Goal: Check status

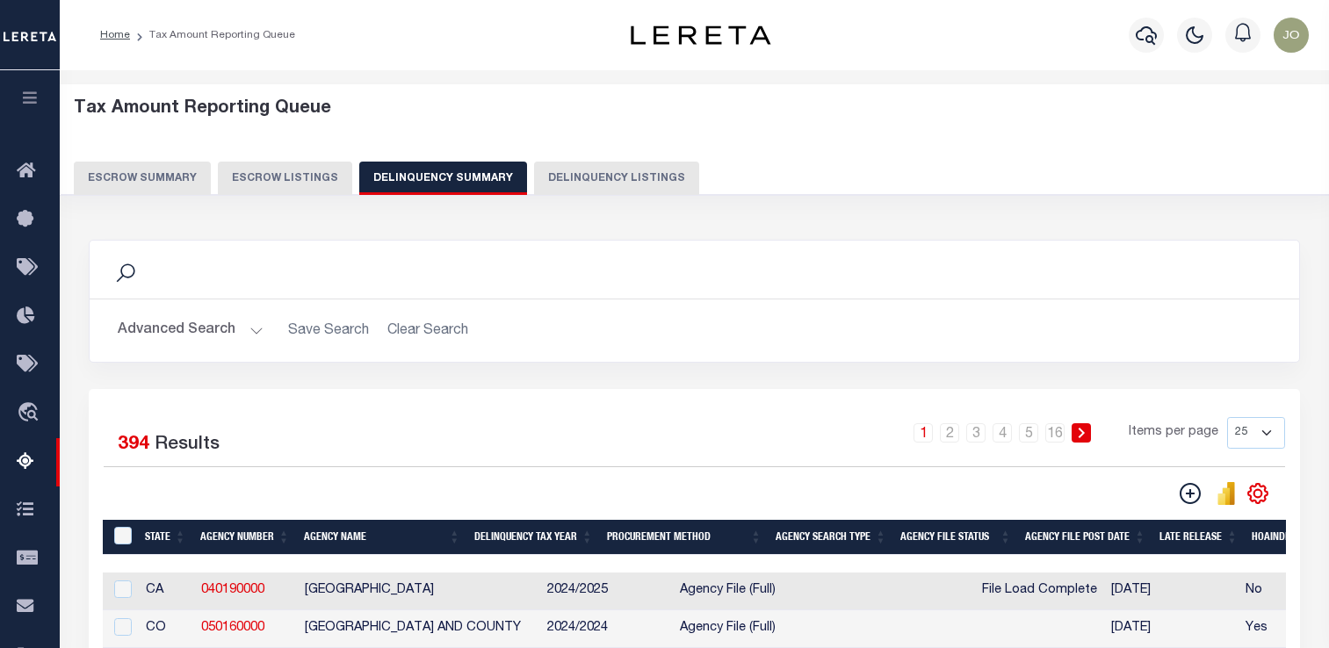
select select
select select "AnnualDelinquency"
click at [233, 352] on div "Advanced Search Save Search Clear Search SummaryGridWrapper_dynamictable_____De…" at bounding box center [694, 330] width 1209 height 62
click at [239, 337] on button "Advanced Search" at bounding box center [191, 331] width 146 height 34
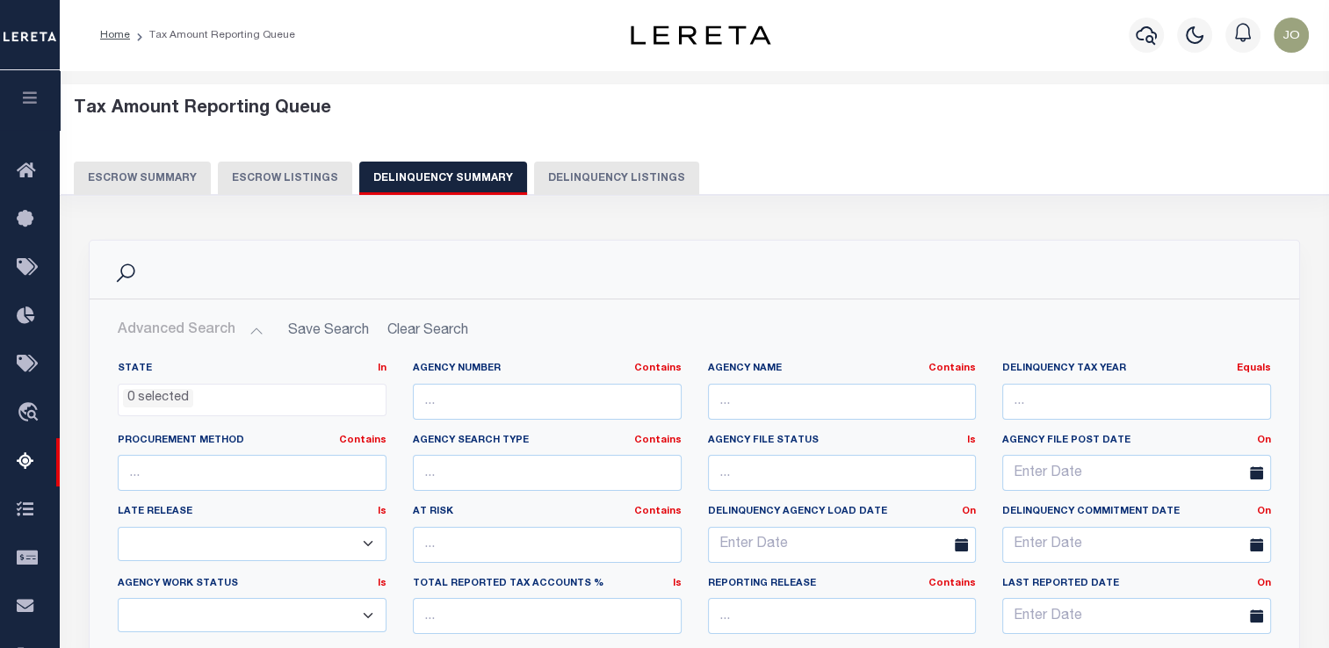
scroll to position [433, 0]
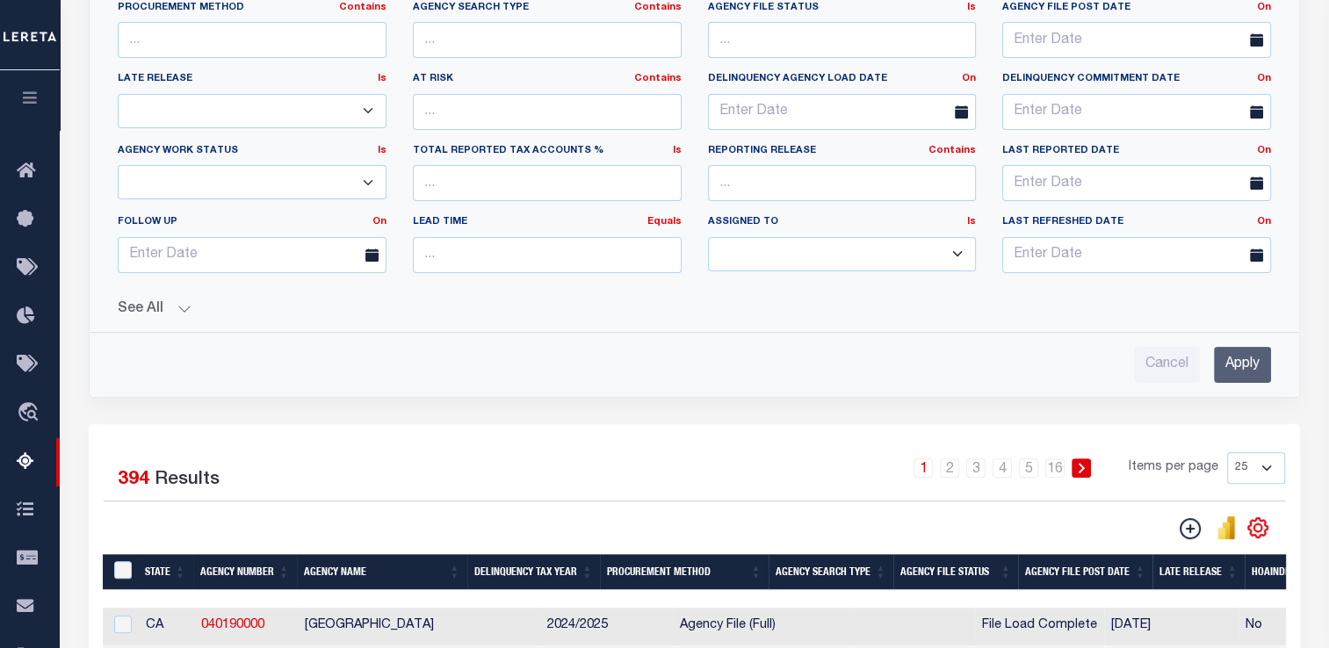
click at [181, 301] on button "See All" at bounding box center [694, 309] width 1153 height 17
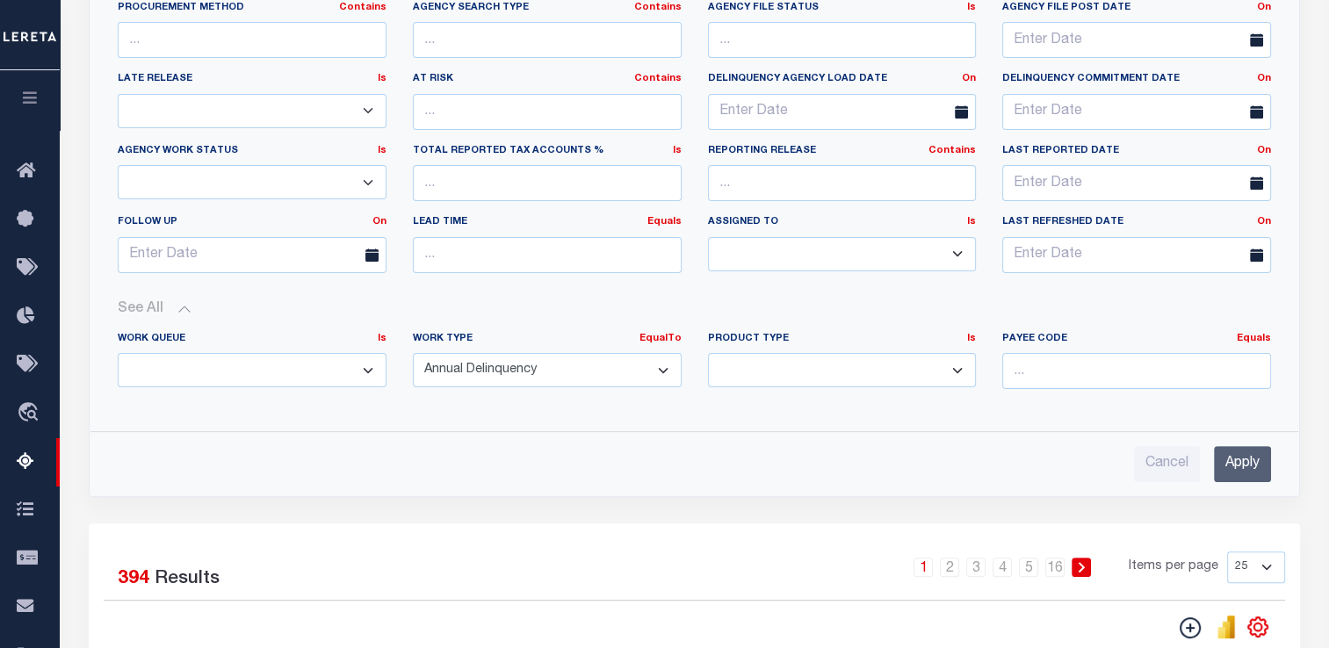
click at [446, 371] on select "Annual Delinquency Back Search Payment Status Check DTRACK" at bounding box center [547, 370] width 269 height 34
select select
click at [413, 353] on select "Annual Delinquency Back Search Payment Status Check DTRACK" at bounding box center [547, 370] width 269 height 34
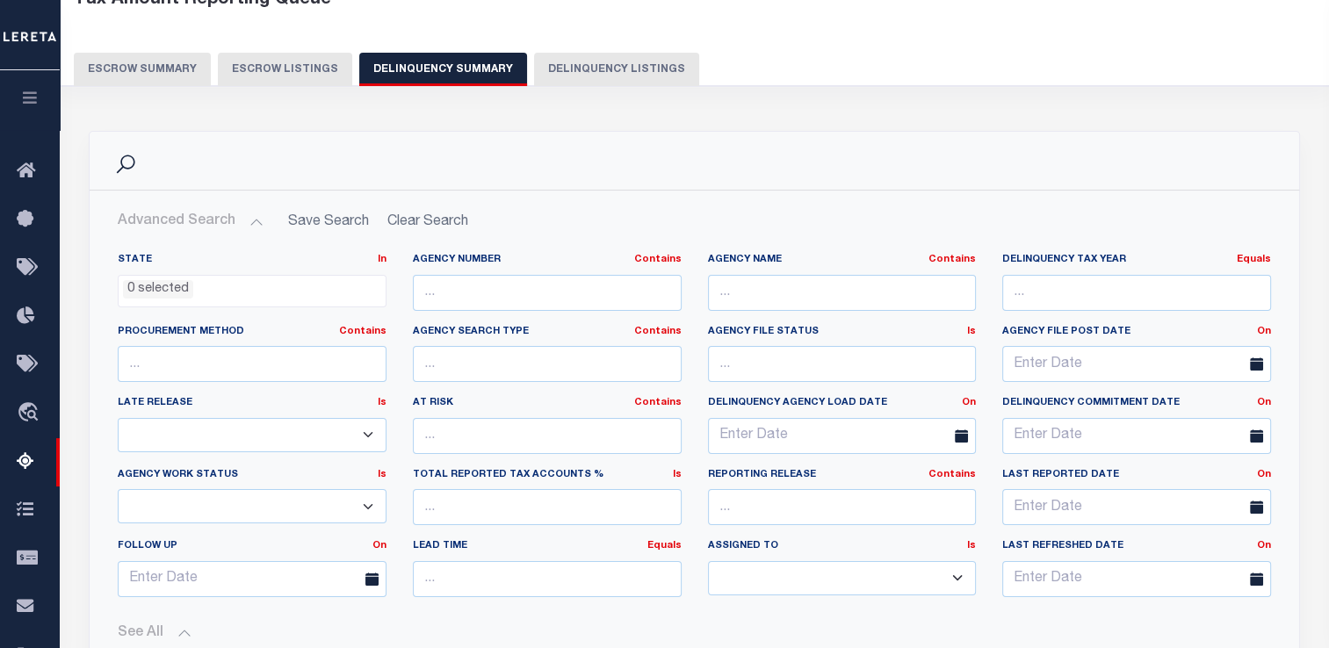
scroll to position [96, 0]
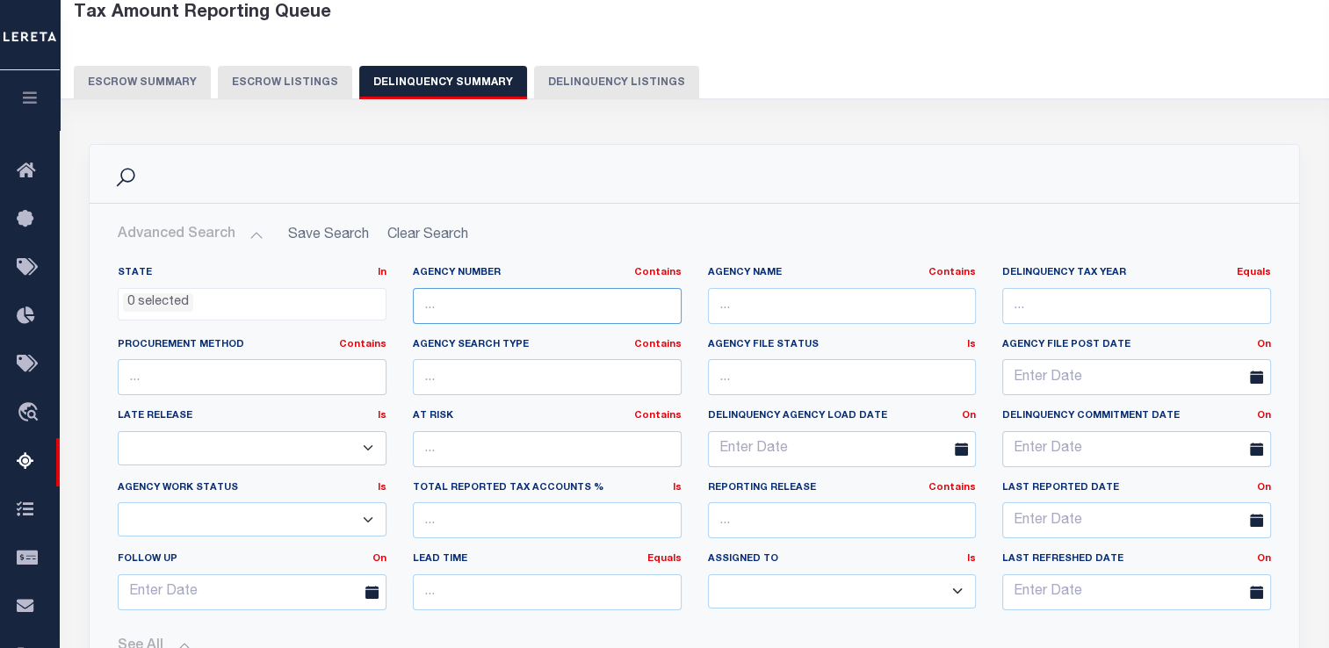
click at [464, 307] on input "text" at bounding box center [547, 306] width 269 height 36
paste input "050480000"
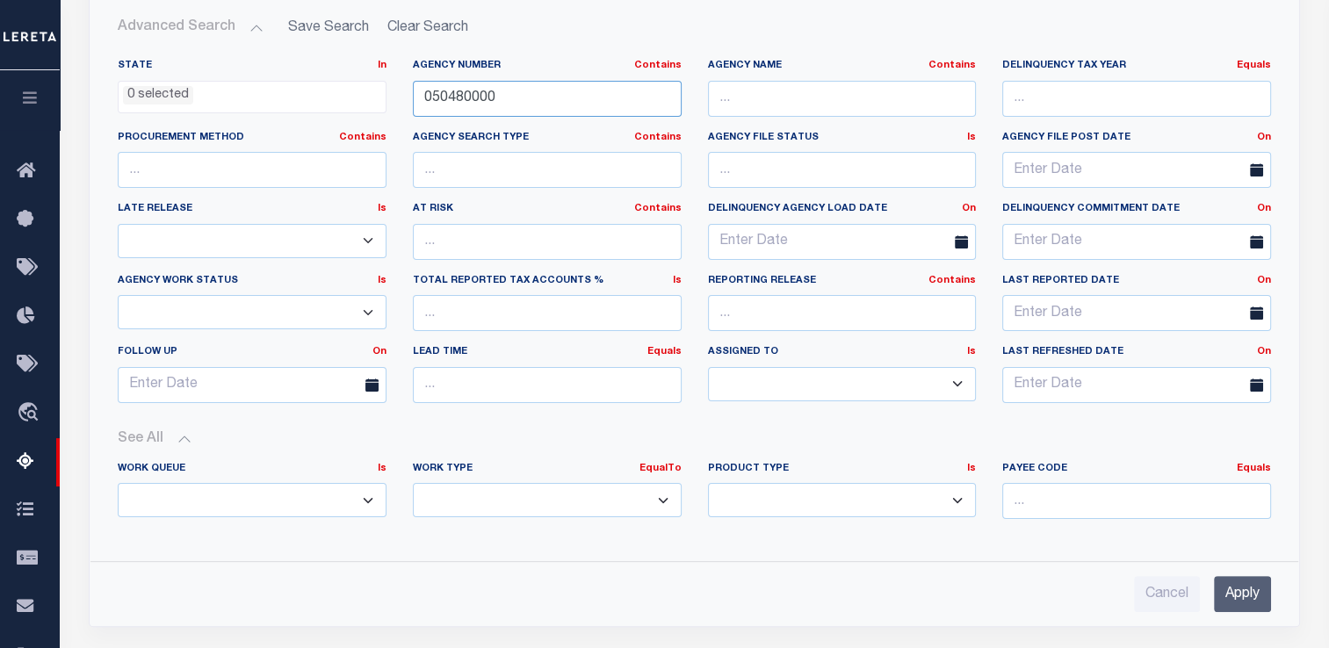
scroll to position [308, 0]
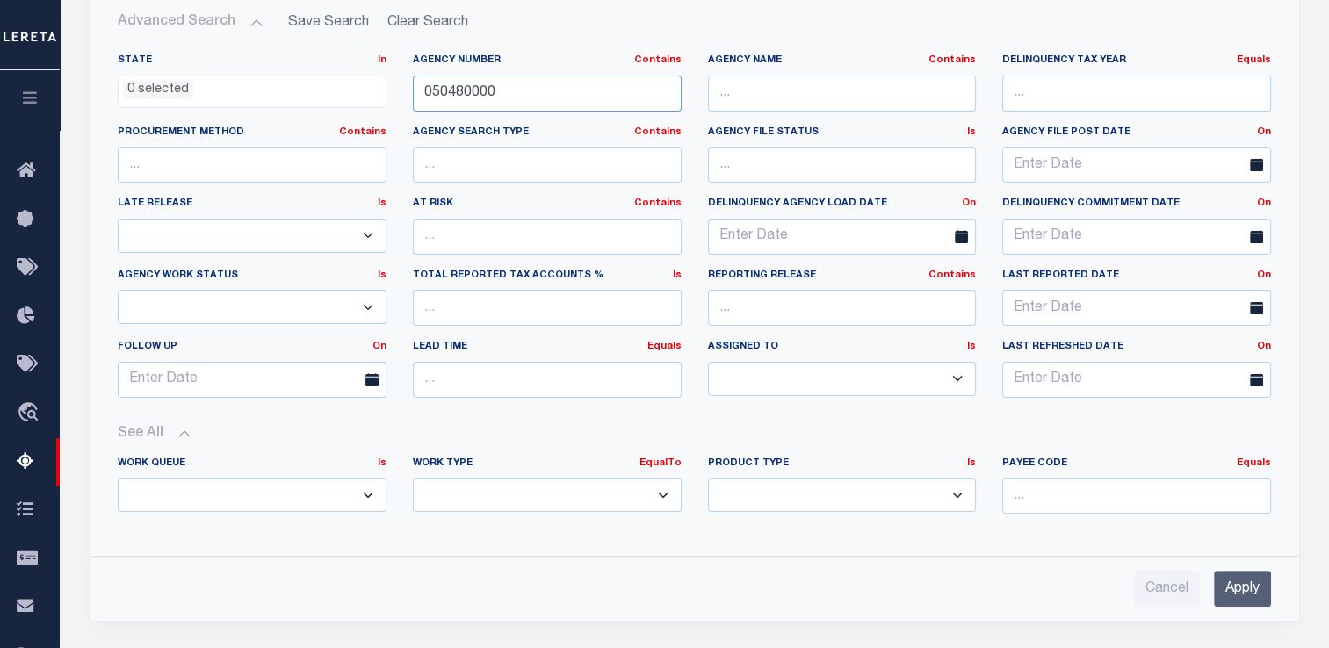
type input "050480000"
click at [1240, 565] on div "Cancel Apply" at bounding box center [694, 582] width 1181 height 50
click at [1240, 585] on input "Apply" at bounding box center [1242, 589] width 57 height 36
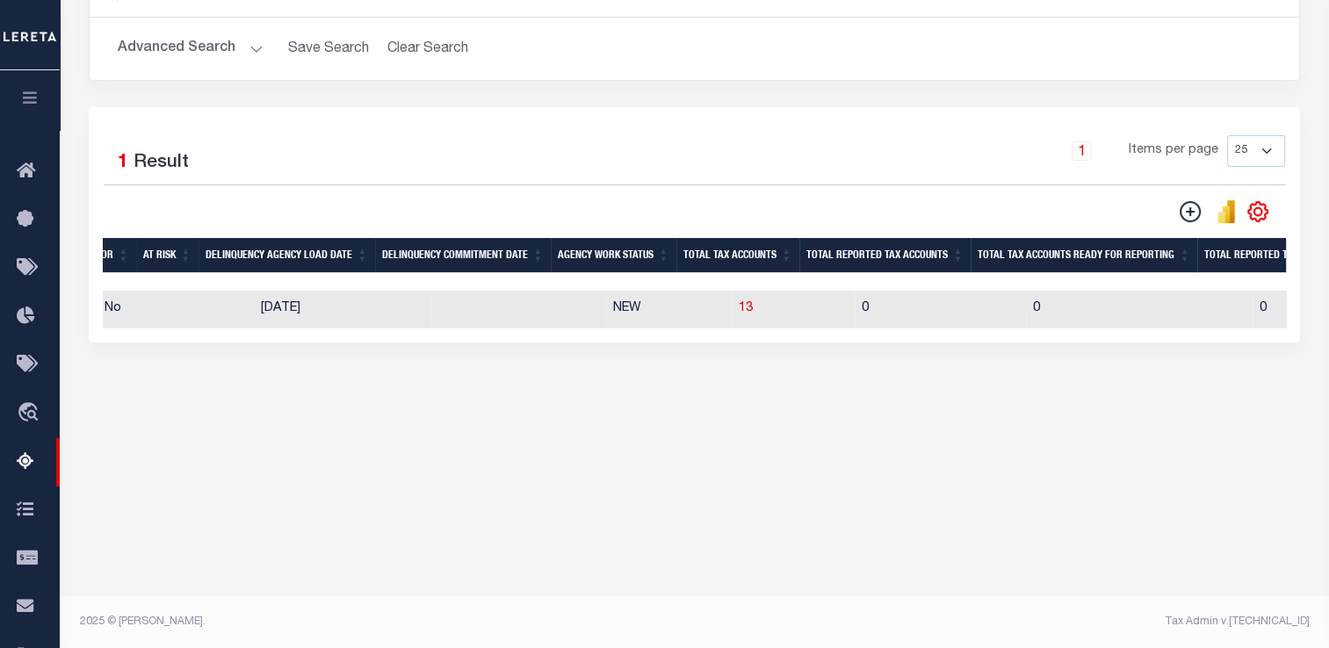
scroll to position [0, 0]
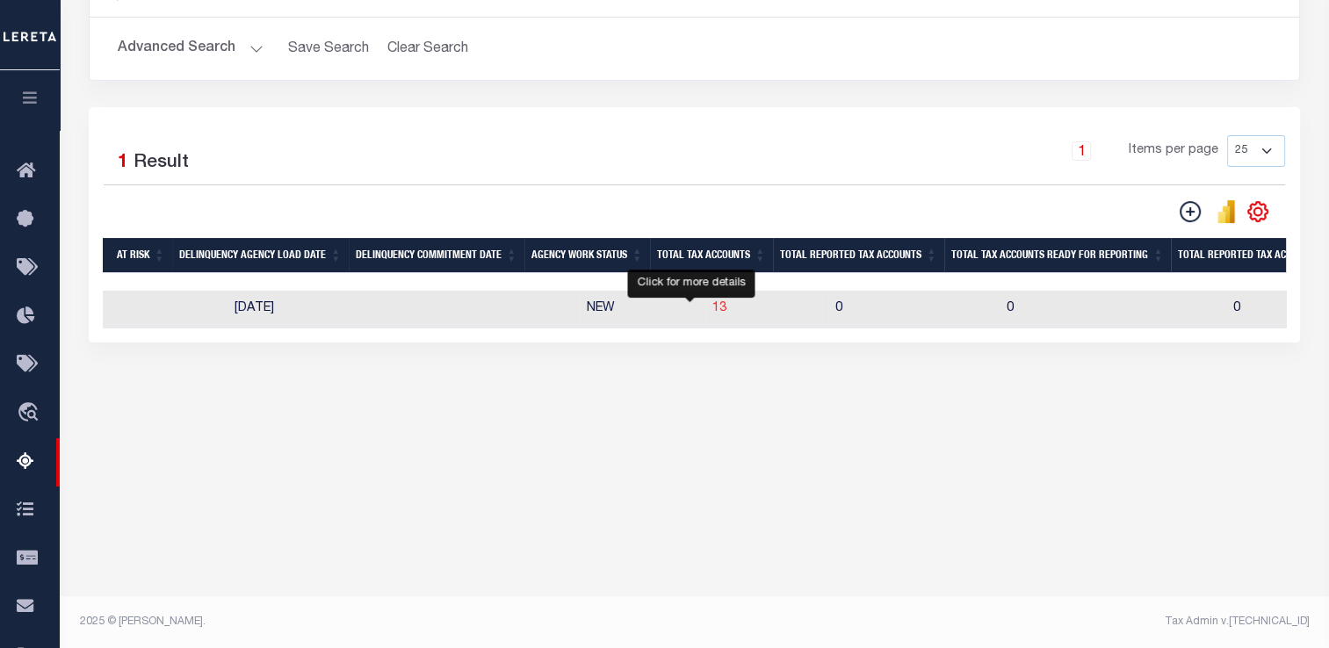
click at [712, 311] on span "13" at bounding box center [719, 308] width 14 height 12
select select "100"
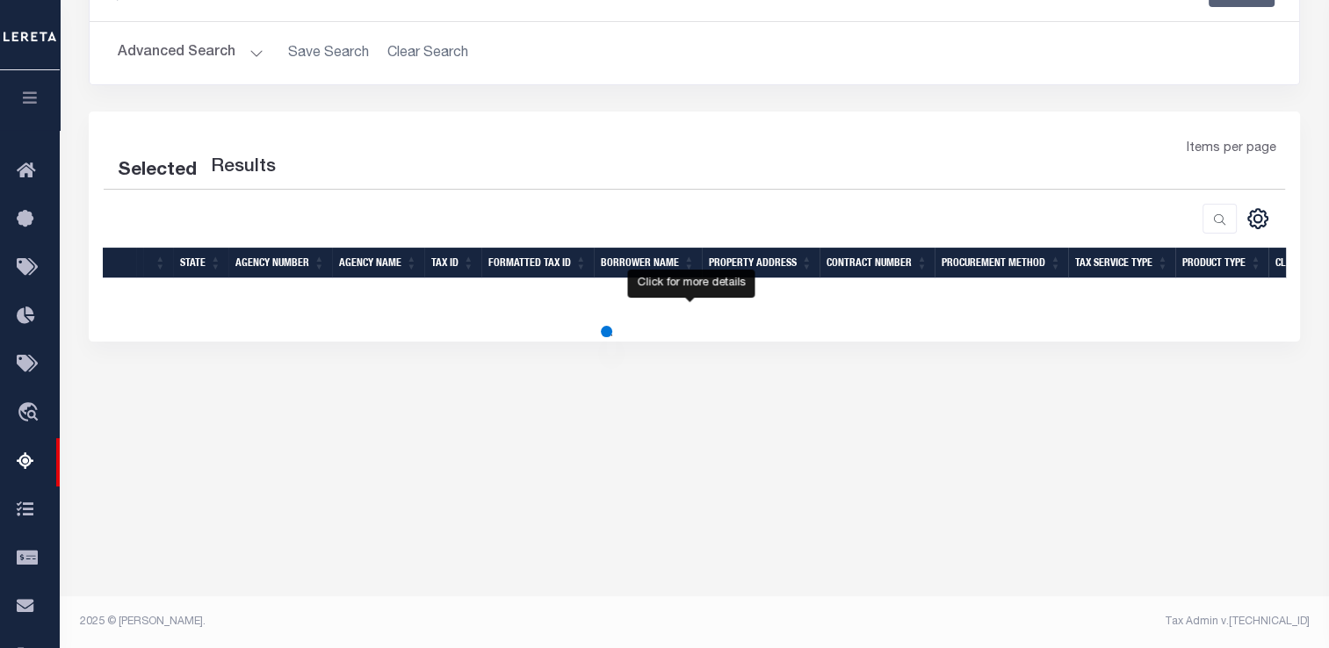
select select "100"
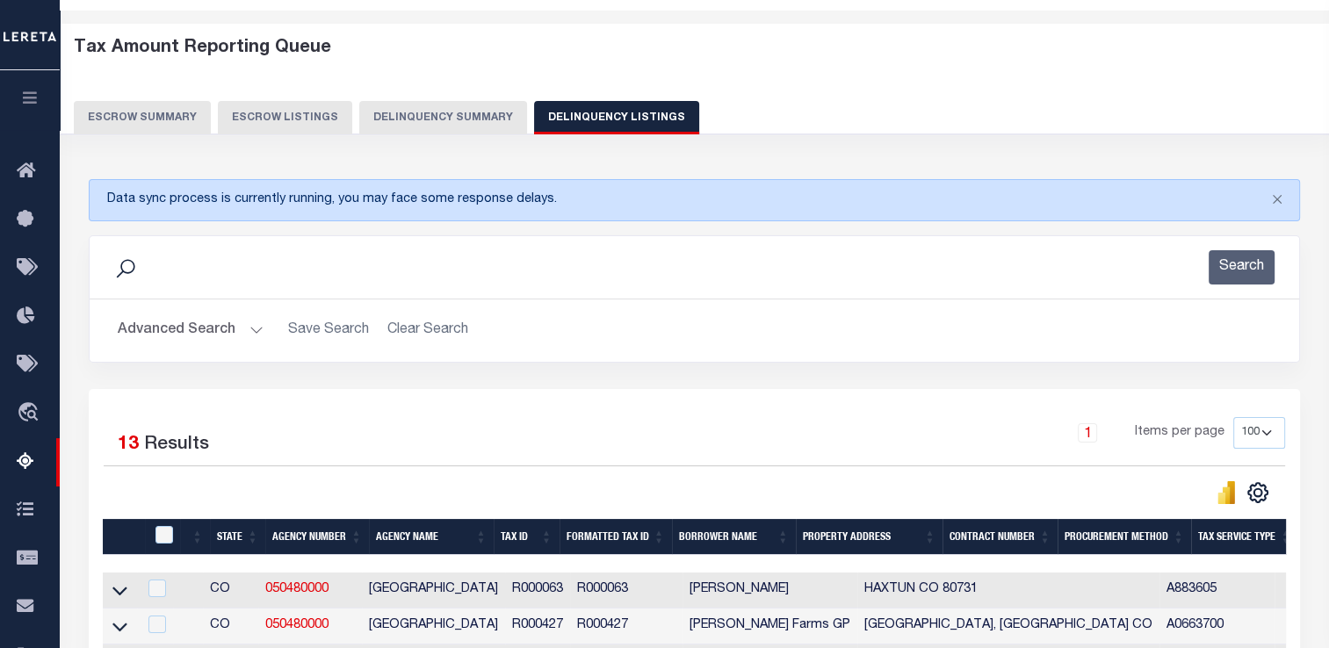
click at [429, 123] on button "Delinquency Summary" at bounding box center [443, 117] width 168 height 33
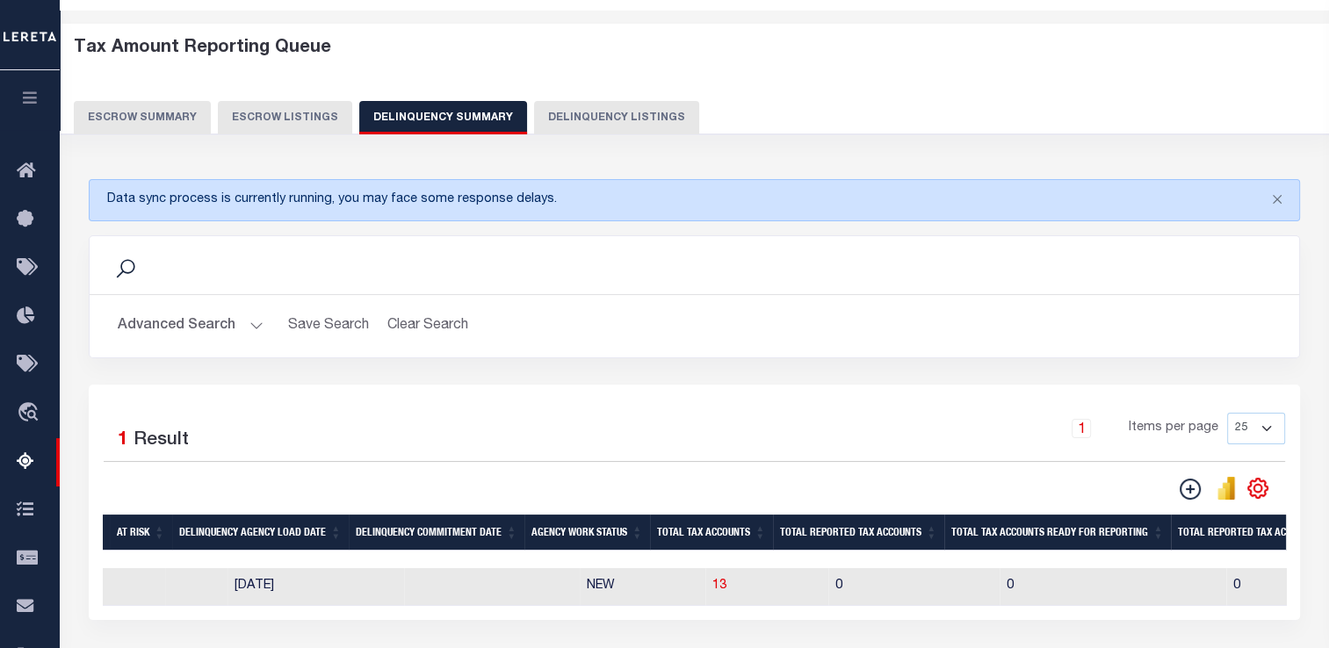
click at [246, 314] on button "Advanced Search" at bounding box center [191, 326] width 146 height 34
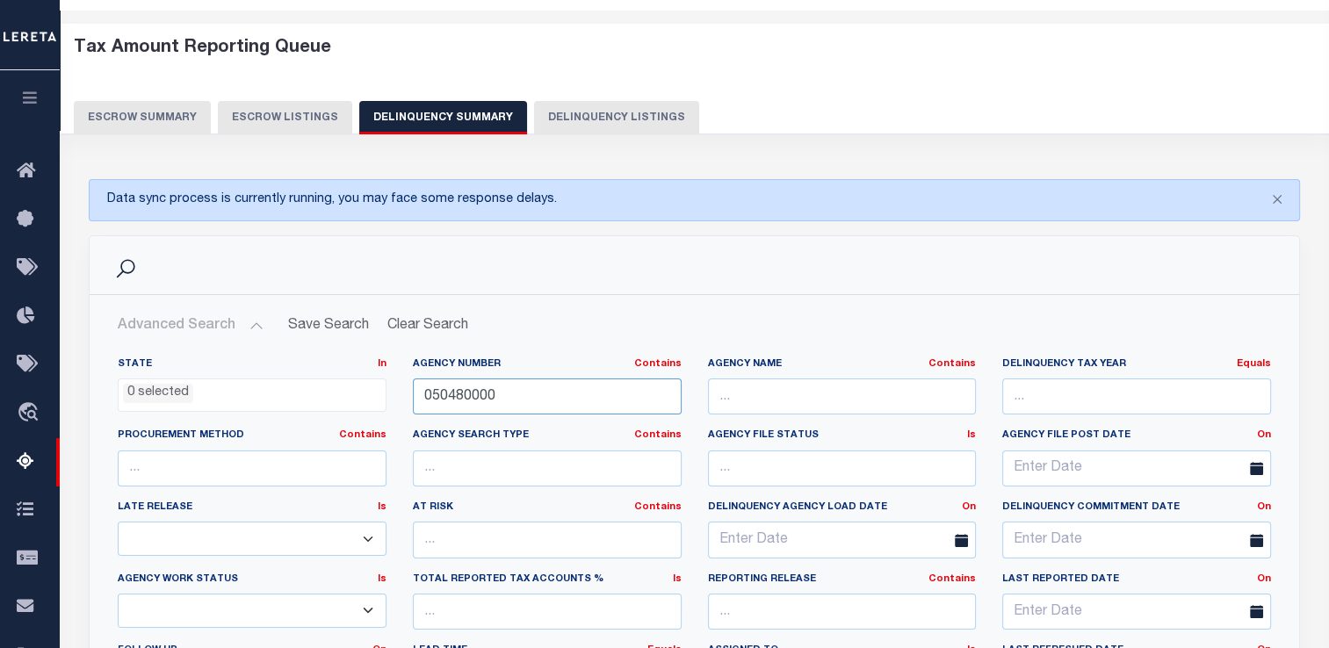
click at [439, 392] on input "050480000" at bounding box center [547, 396] width 269 height 36
paste input "310270606"
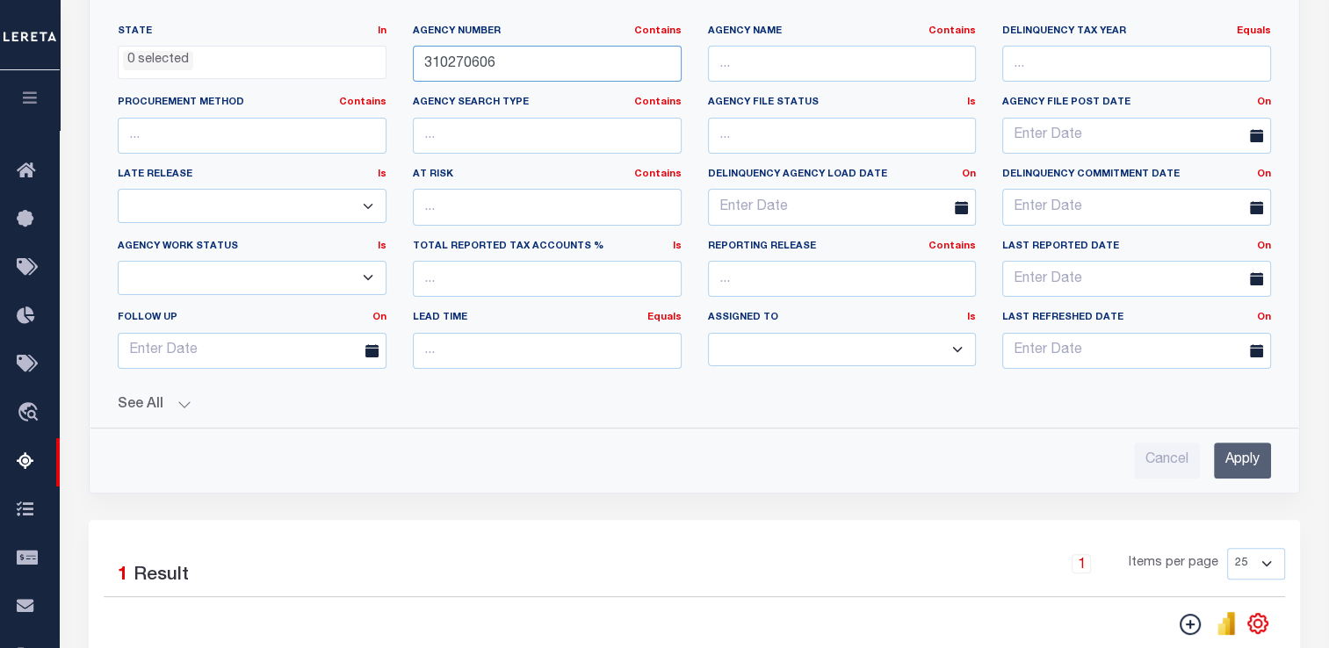
type input "310270606"
click at [1214, 458] on input "Apply" at bounding box center [1242, 461] width 57 height 36
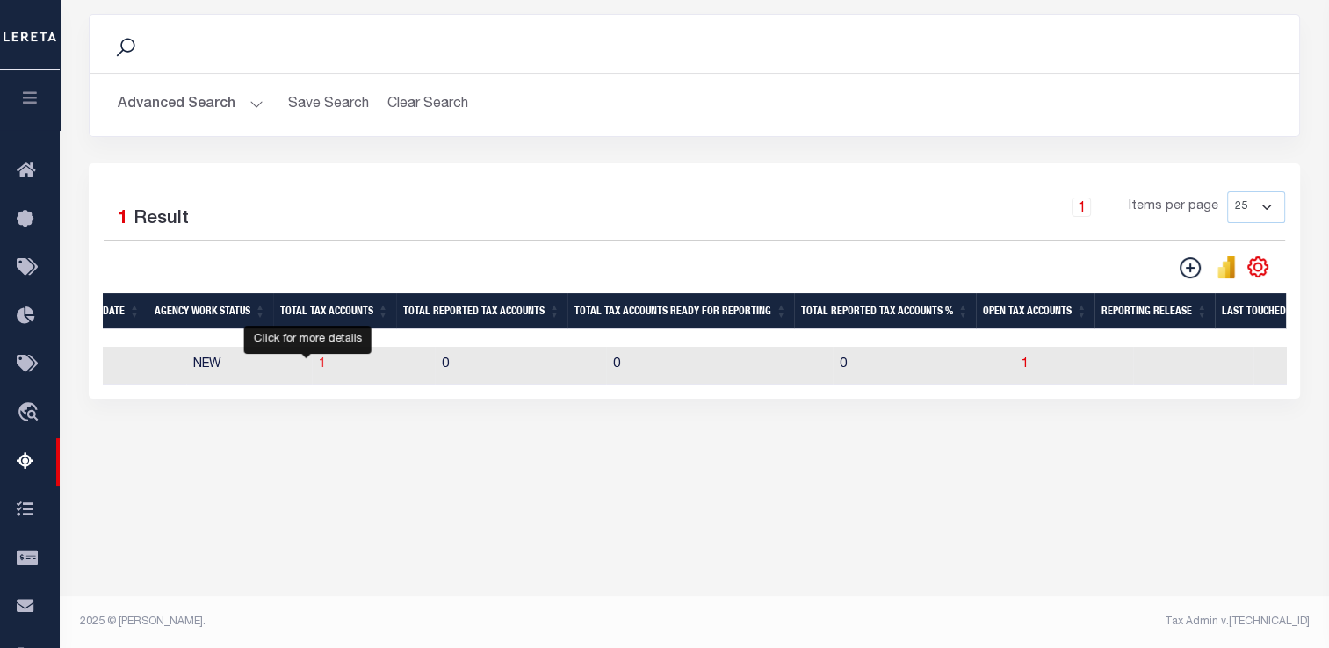
click at [319, 367] on span "1" at bounding box center [322, 364] width 7 height 12
select select "100"
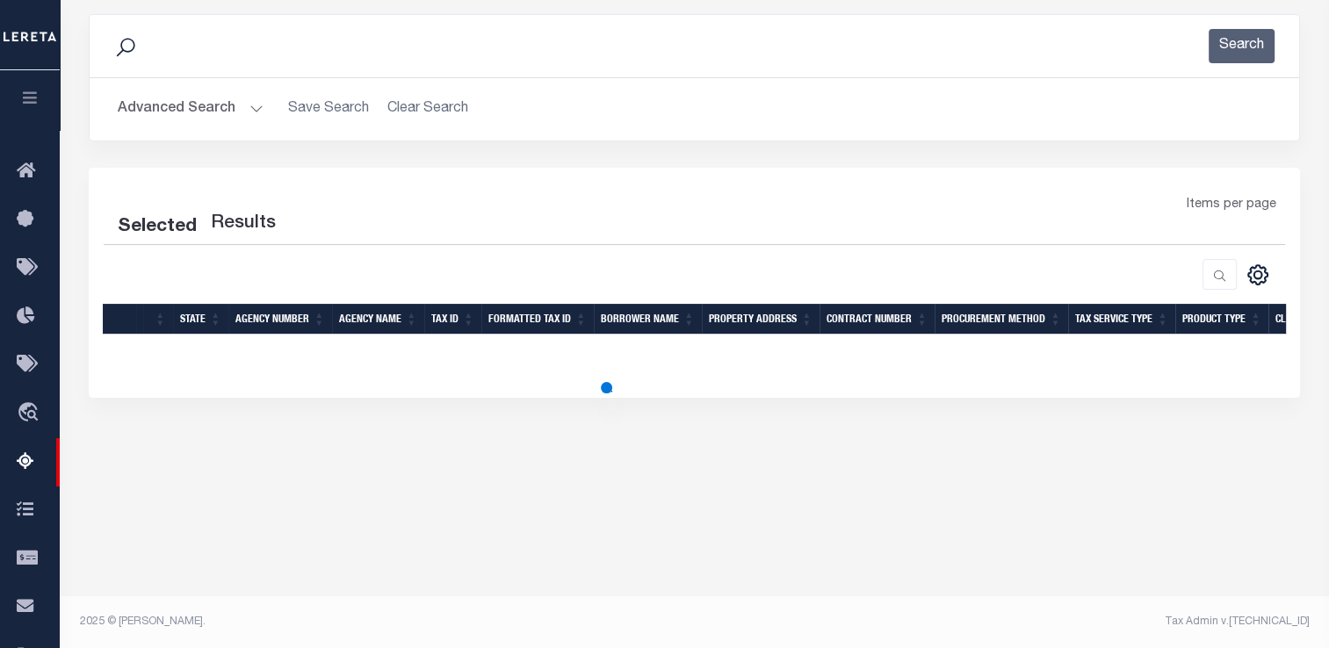
select select "100"
